Goal: Task Accomplishment & Management: Manage account settings

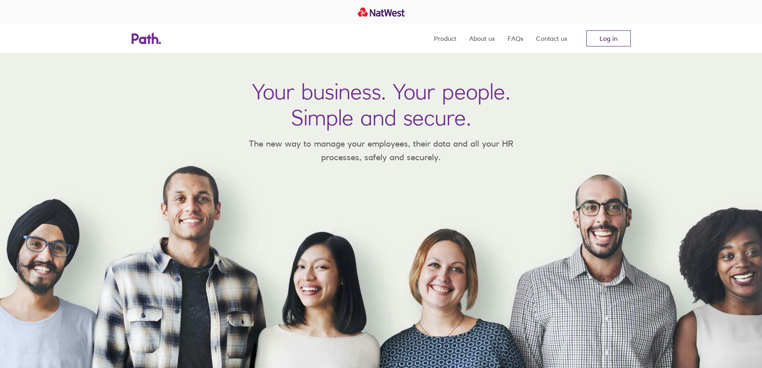
click at [604, 35] on link "Log in" at bounding box center [608, 38] width 44 height 16
click at [595, 37] on link "Log in" at bounding box center [608, 38] width 44 height 16
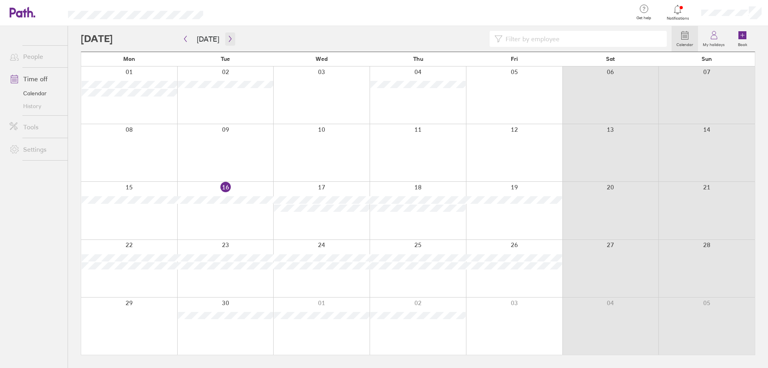
click at [227, 39] on icon "button" at bounding box center [230, 39] width 6 height 6
click at [187, 38] on icon "button" at bounding box center [185, 39] width 6 height 6
click at [228, 38] on icon "button" at bounding box center [230, 39] width 6 height 6
click at [681, 8] on icon at bounding box center [678, 9] width 7 height 9
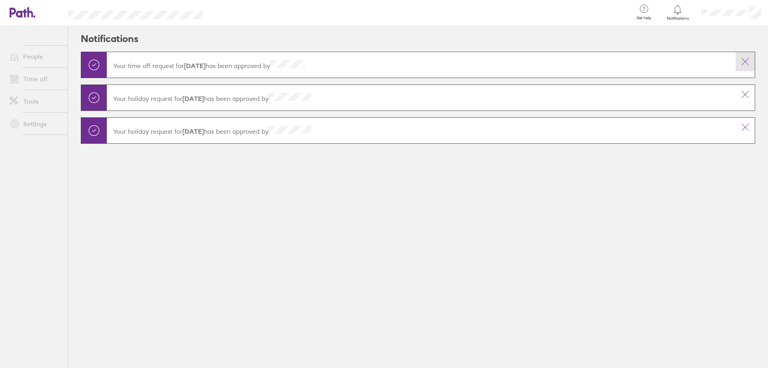
click at [748, 60] on icon at bounding box center [746, 62] width 10 height 10
click at [747, 59] on icon at bounding box center [746, 62] width 10 height 10
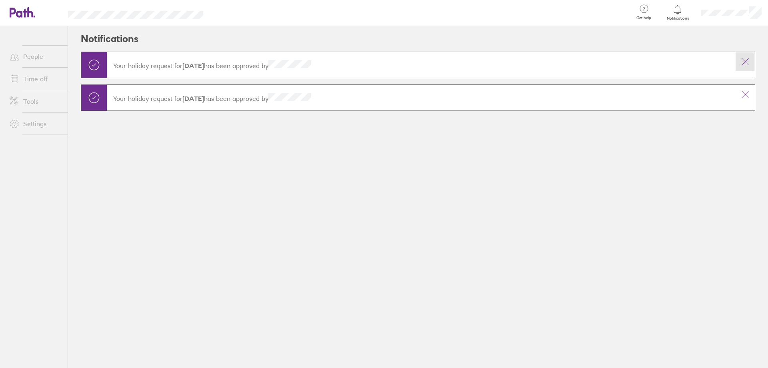
click at [743, 59] on icon at bounding box center [746, 62] width 10 height 10
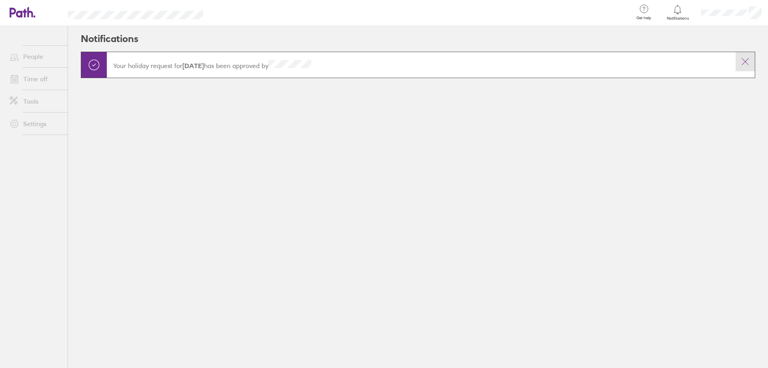
click at [744, 61] on icon at bounding box center [746, 62] width 10 height 10
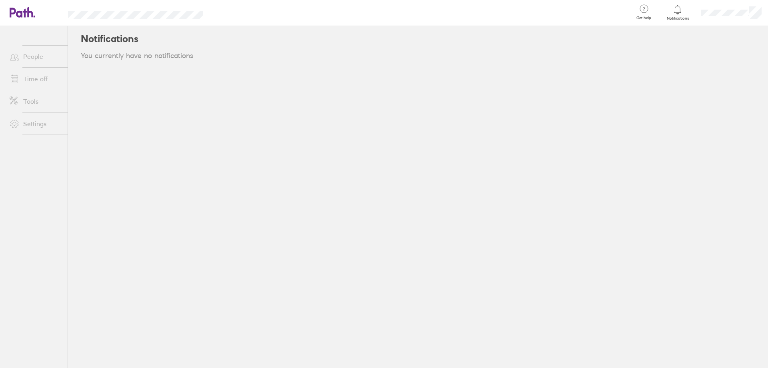
click at [42, 82] on link "Time off" at bounding box center [35, 79] width 64 height 16
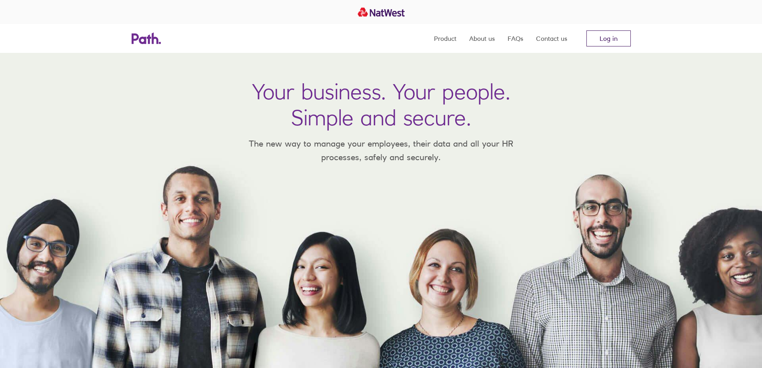
click at [592, 38] on link "Log in" at bounding box center [608, 38] width 44 height 16
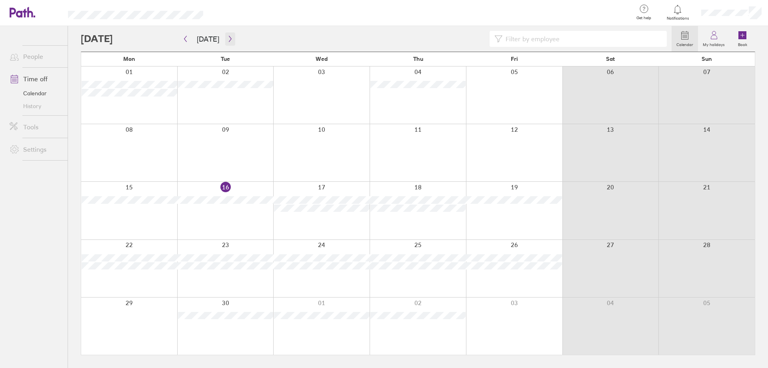
click at [229, 37] on icon "button" at bounding box center [230, 39] width 2 height 6
click at [186, 37] on icon "button" at bounding box center [185, 39] width 2 height 6
click at [227, 38] on icon "button" at bounding box center [230, 39] width 6 height 6
click at [186, 38] on icon "button" at bounding box center [185, 39] width 6 height 6
